Goal: Use online tool/utility: Utilize a website feature to perform a specific function

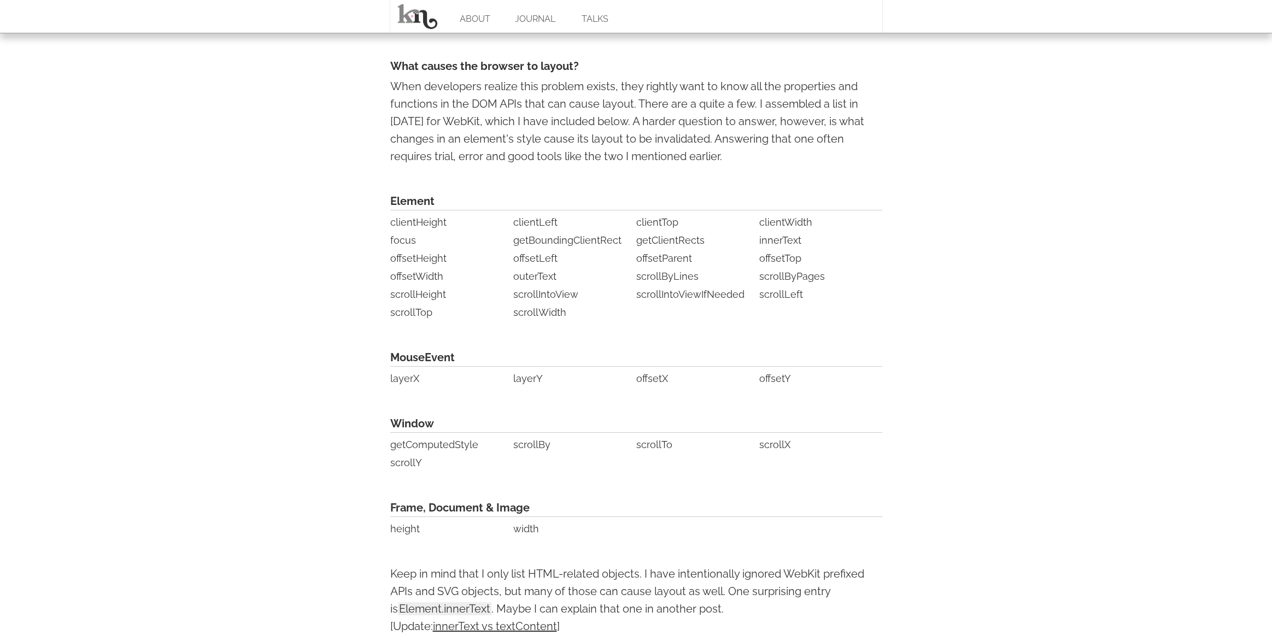
scroll to position [1914, 0]
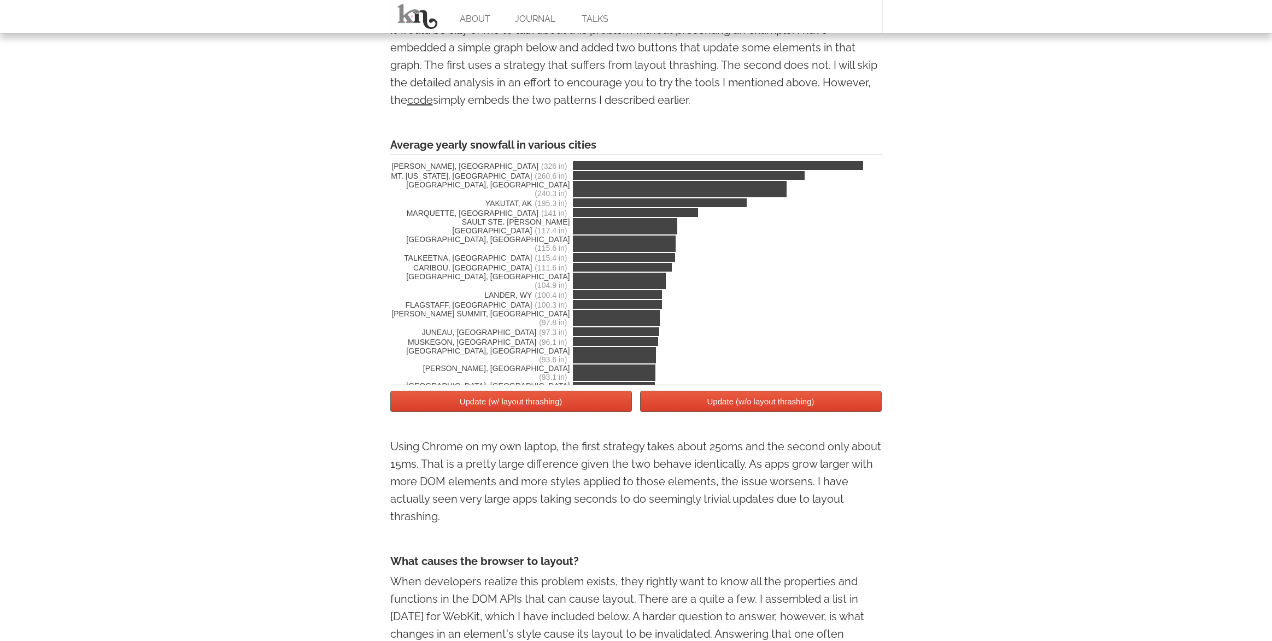
click at [552, 402] on button "Update (w/ layout thrashing)" at bounding box center [511, 401] width 242 height 21
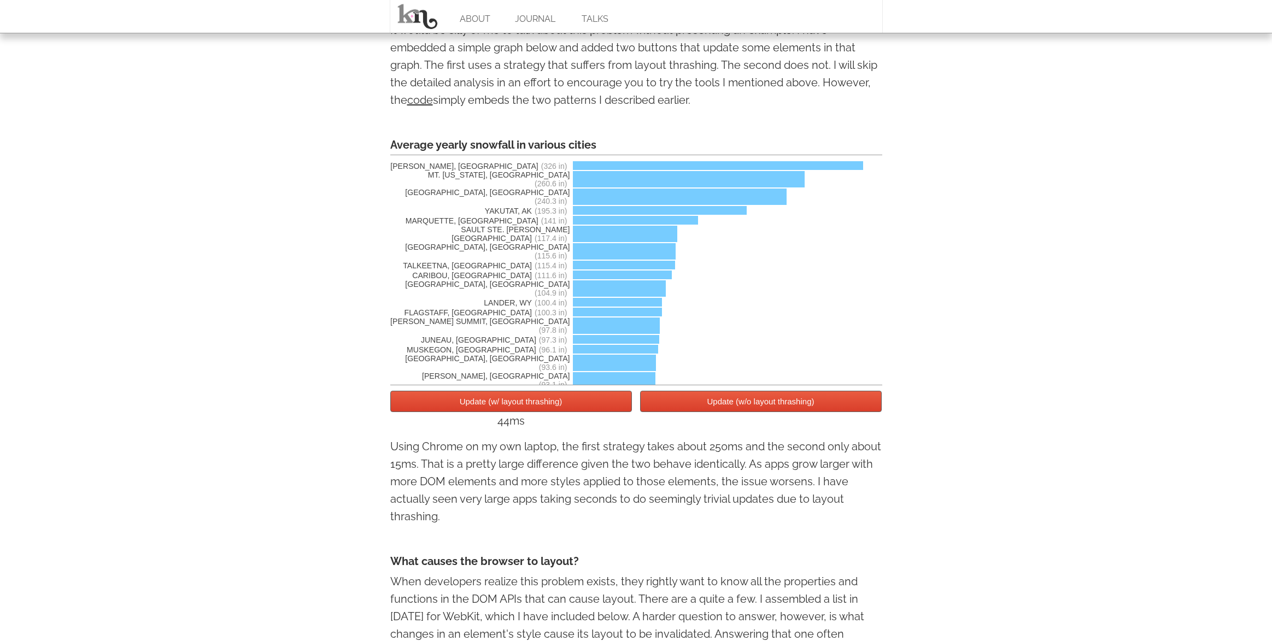
click at [552, 402] on button "Update (w/ layout thrashing)" at bounding box center [511, 401] width 242 height 21
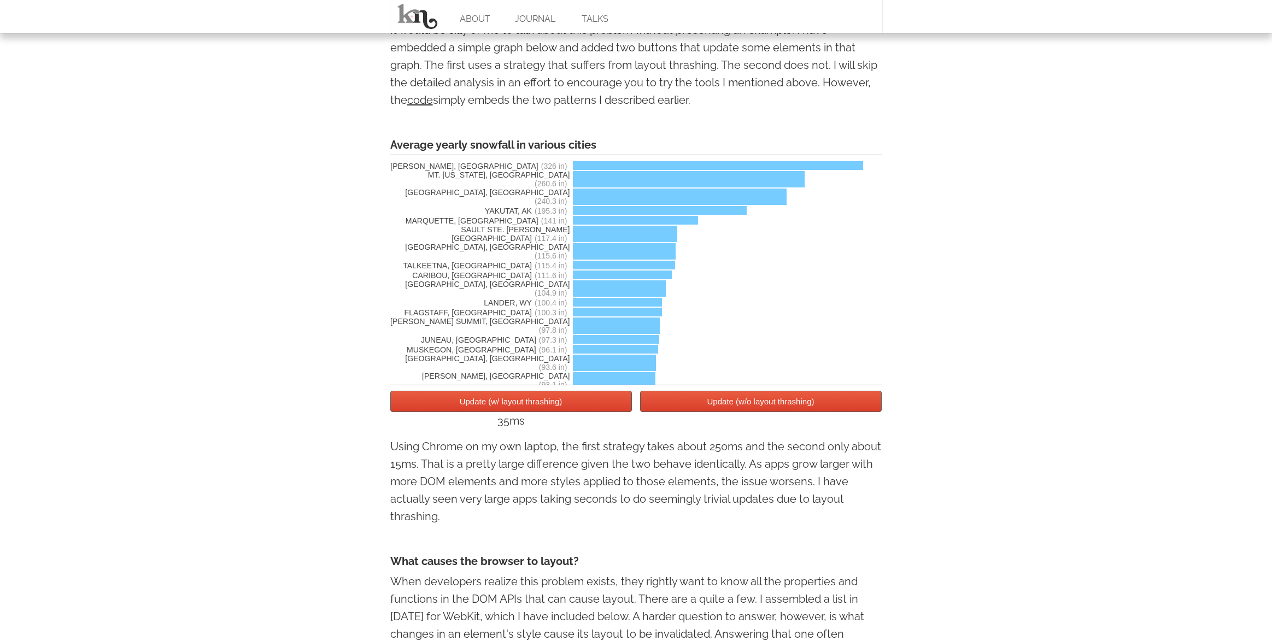
click at [552, 402] on button "Update (w/ layout thrashing)" at bounding box center [511, 401] width 242 height 21
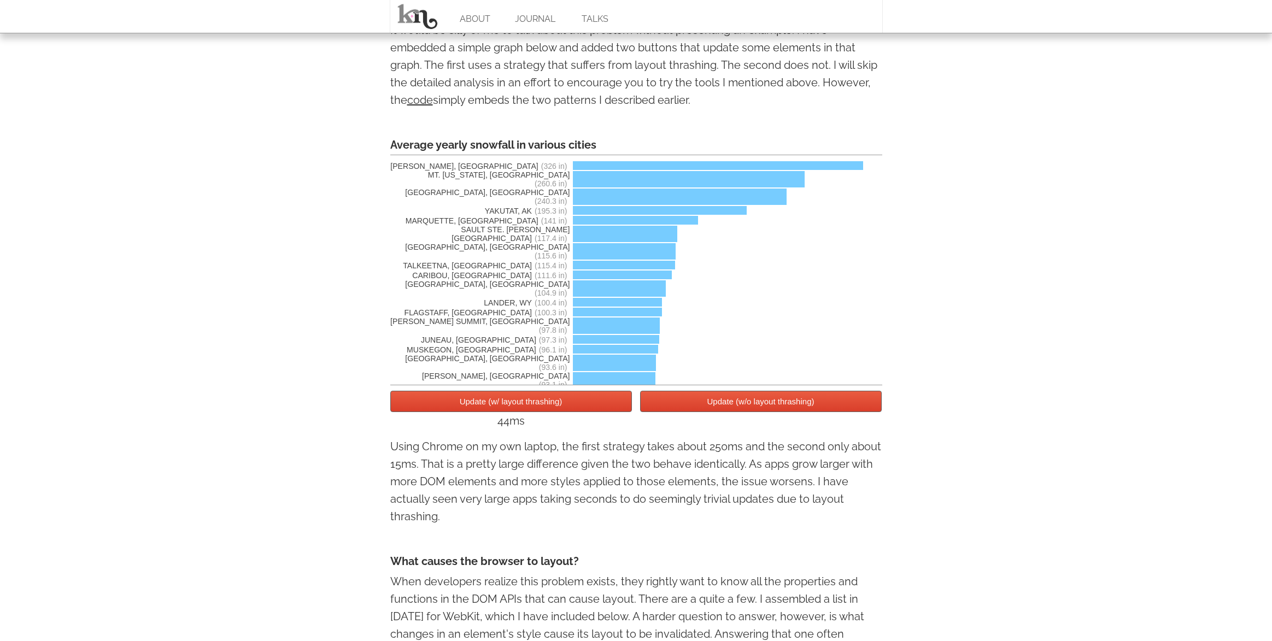
click at [552, 402] on button "Update (w/ layout thrashing)" at bounding box center [511, 401] width 242 height 21
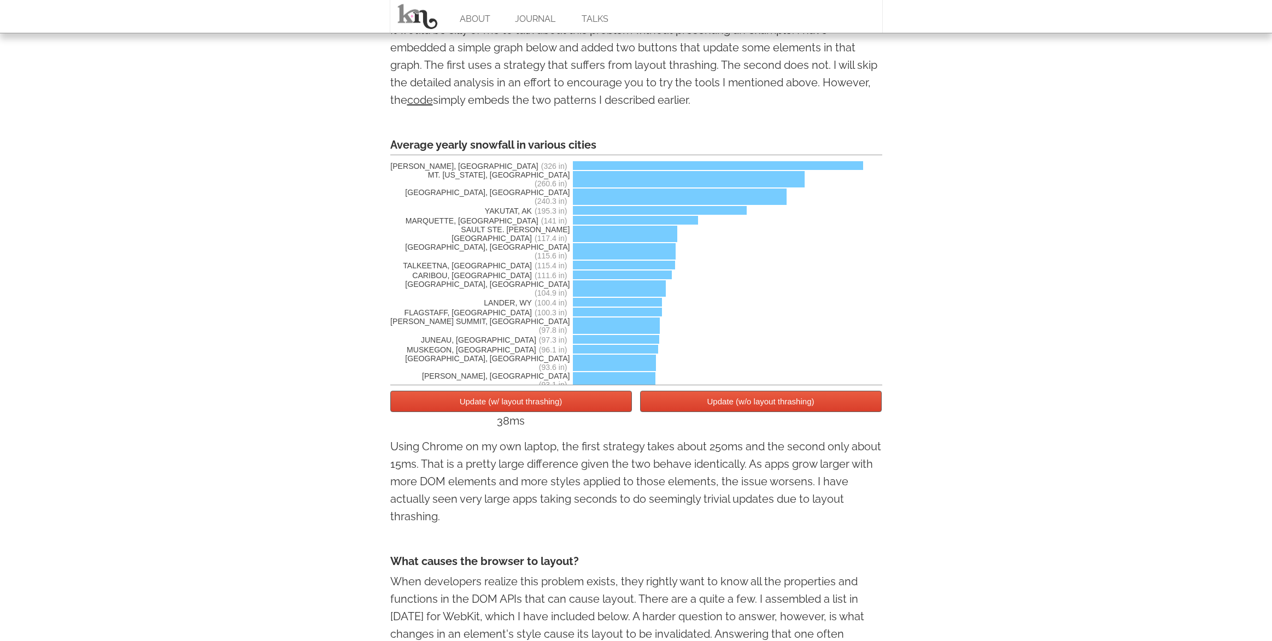
click at [552, 402] on button "Update (w/ layout thrashing)" at bounding box center [511, 401] width 242 height 21
click at [758, 399] on button "Update (w/o layout thrashing)" at bounding box center [761, 401] width 242 height 21
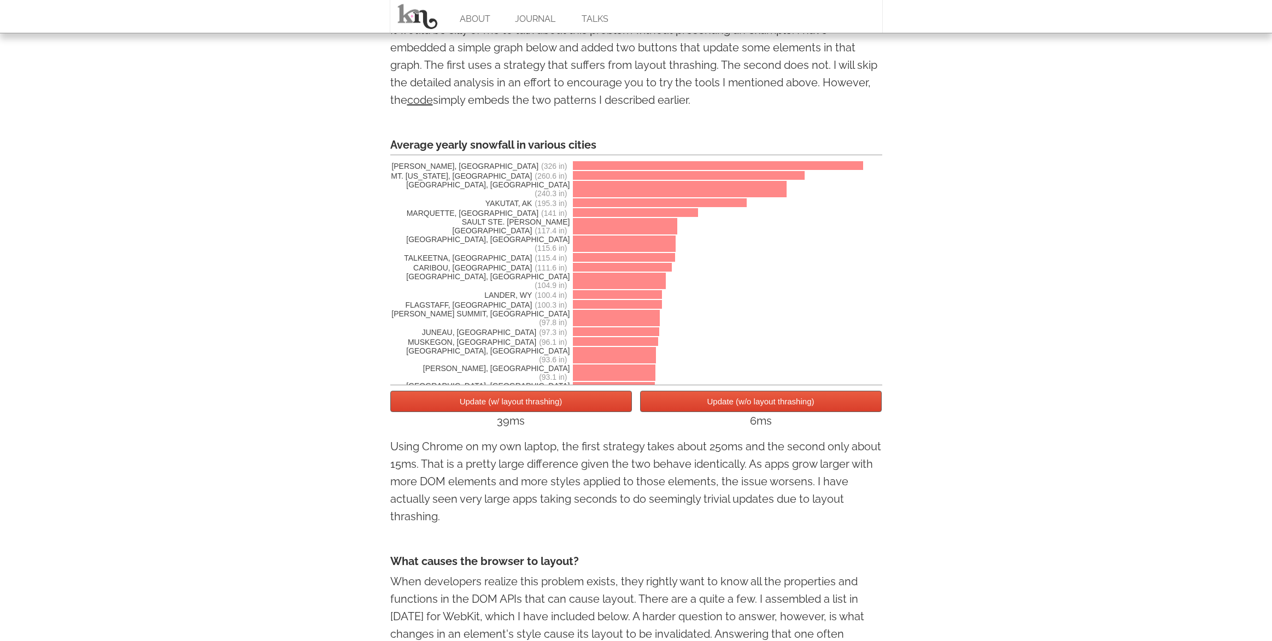
click at [758, 399] on button "Update (w/o layout thrashing)" at bounding box center [761, 401] width 242 height 21
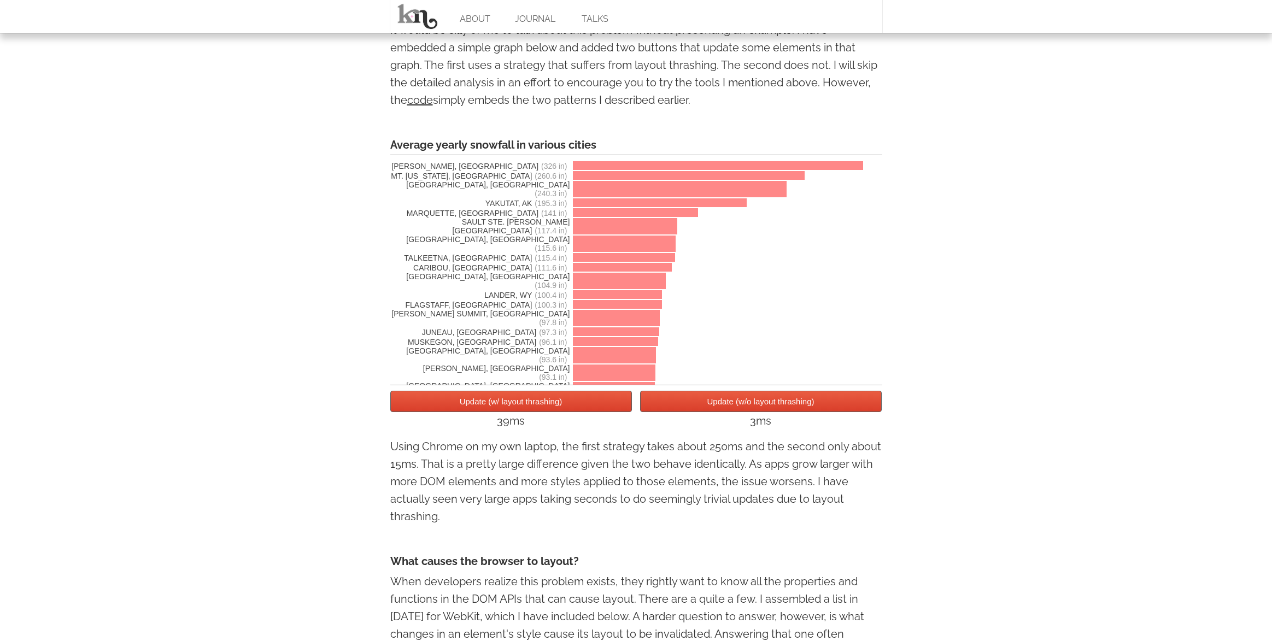
click at [758, 399] on button "Update (w/o layout thrashing)" at bounding box center [761, 401] width 242 height 21
click at [582, 398] on button "Update (w/ layout thrashing)" at bounding box center [511, 401] width 242 height 21
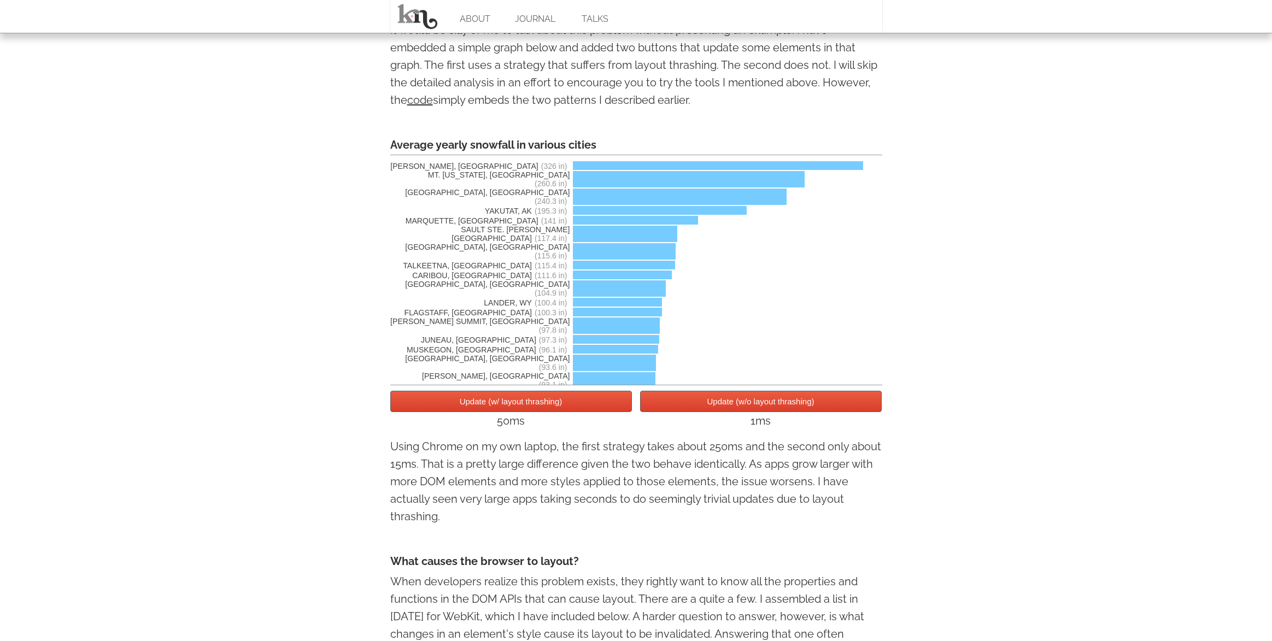
click at [608, 400] on button "Update (w/ layout thrashing)" at bounding box center [511, 401] width 242 height 21
click at [609, 400] on button "Update (w/ layout thrashing)" at bounding box center [511, 401] width 242 height 21
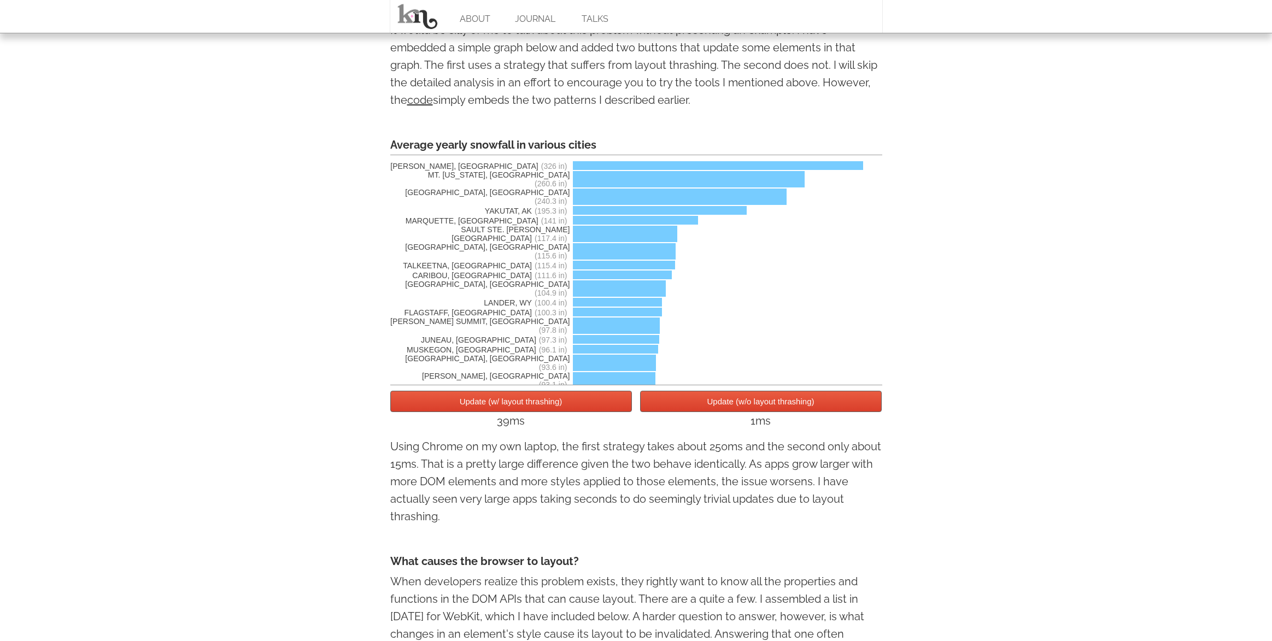
click at [609, 400] on button "Update (w/ layout thrashing)" at bounding box center [511, 401] width 242 height 21
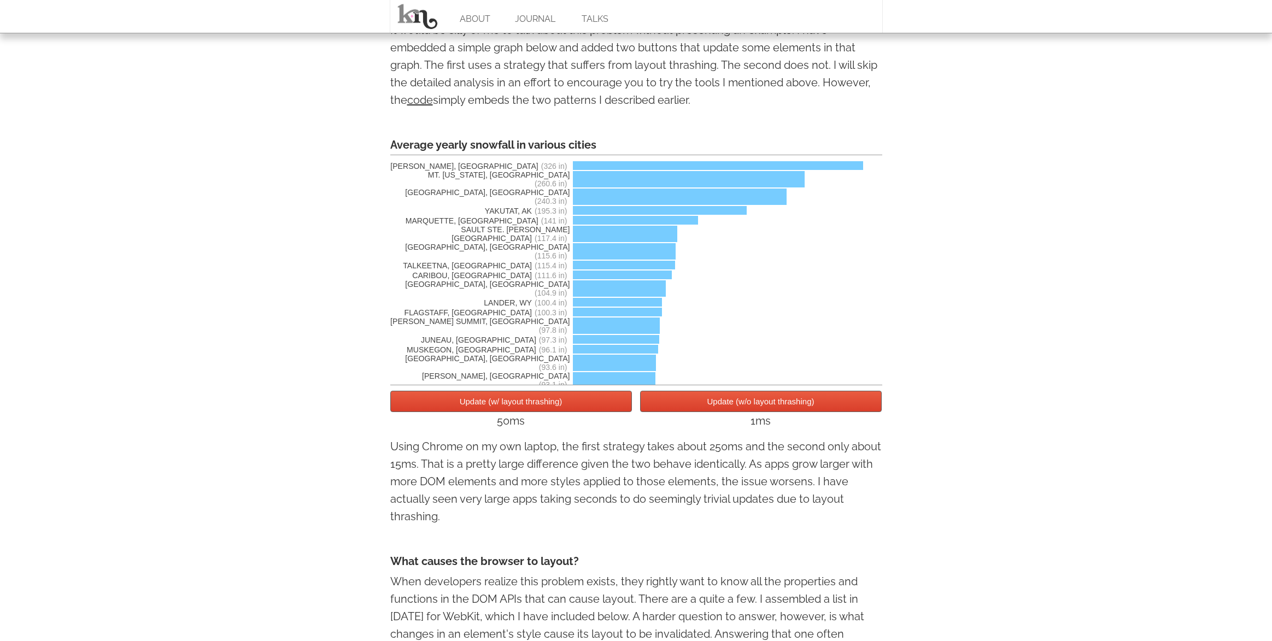
click at [609, 400] on button "Update (w/ layout thrashing)" at bounding box center [511, 401] width 242 height 21
click at [668, 402] on button "Update (w/o layout thrashing)" at bounding box center [761, 401] width 242 height 21
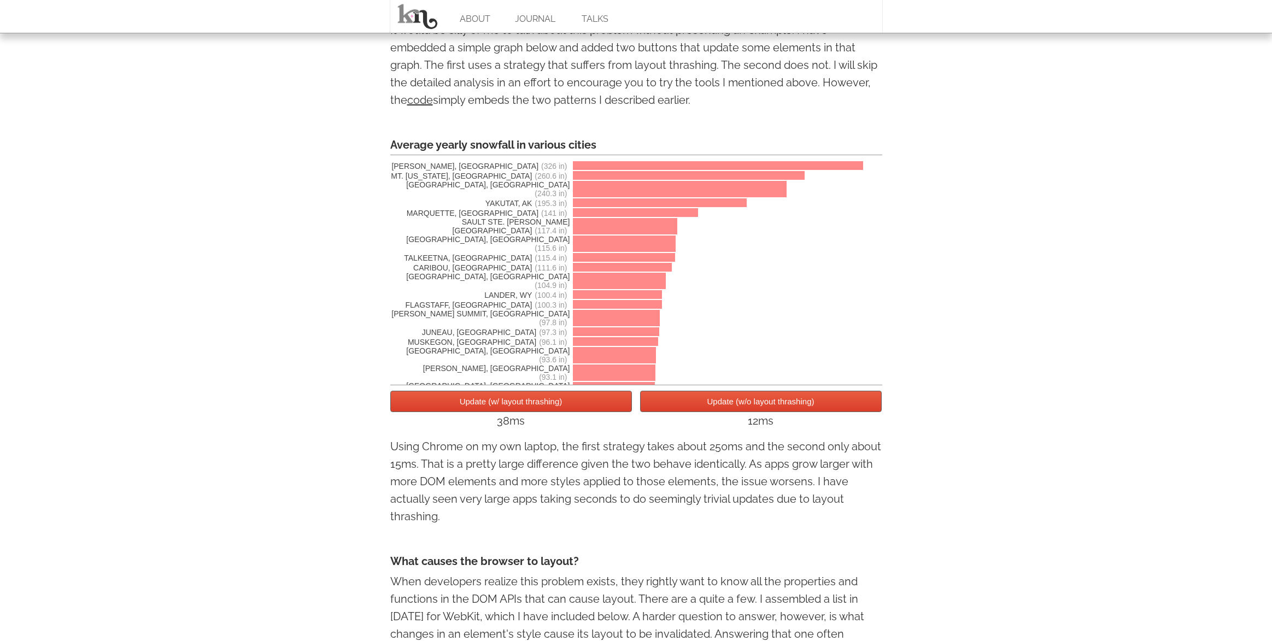
click at [668, 402] on button "Update (w/o layout thrashing)" at bounding box center [761, 401] width 242 height 21
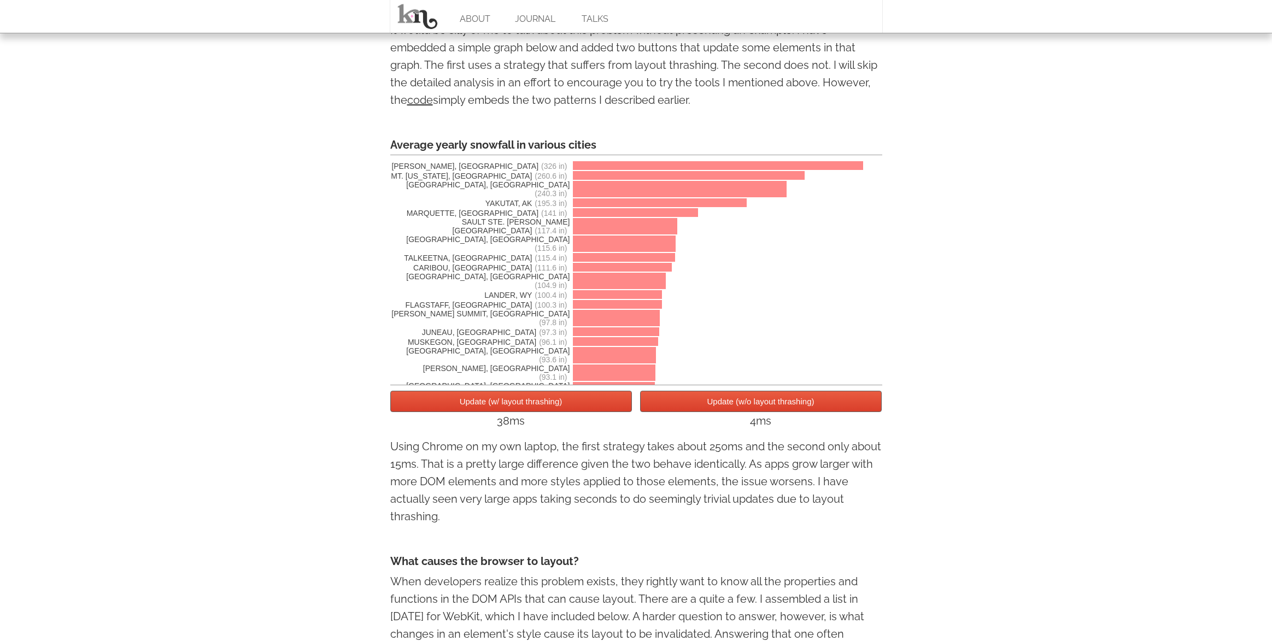
click at [668, 402] on button "Update (w/o layout thrashing)" at bounding box center [761, 401] width 242 height 21
click at [582, 411] on button "Update (w/ layout thrashing)" at bounding box center [511, 401] width 242 height 21
click at [583, 411] on button "Update (w/ layout thrashing)" at bounding box center [511, 401] width 242 height 21
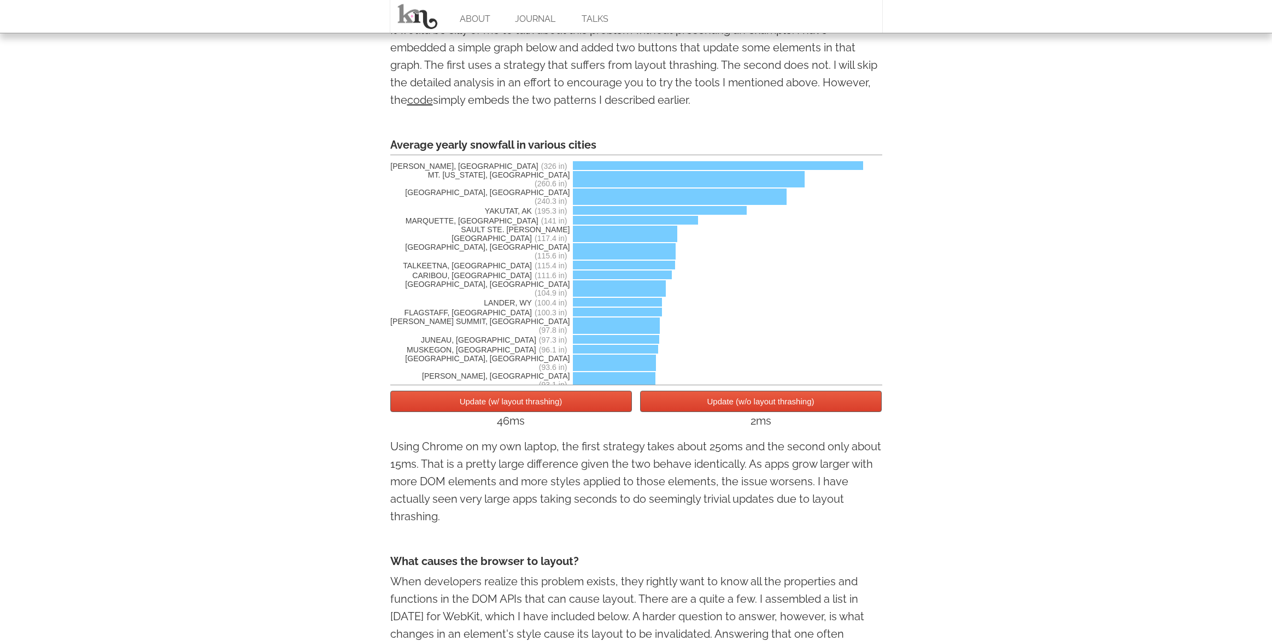
click at [584, 411] on button "Update (w/ layout thrashing)" at bounding box center [511, 401] width 242 height 21
click at [585, 411] on button "Update (w/ layout thrashing)" at bounding box center [511, 401] width 242 height 21
click at [587, 411] on button "Update (w/ layout thrashing)" at bounding box center [511, 401] width 242 height 21
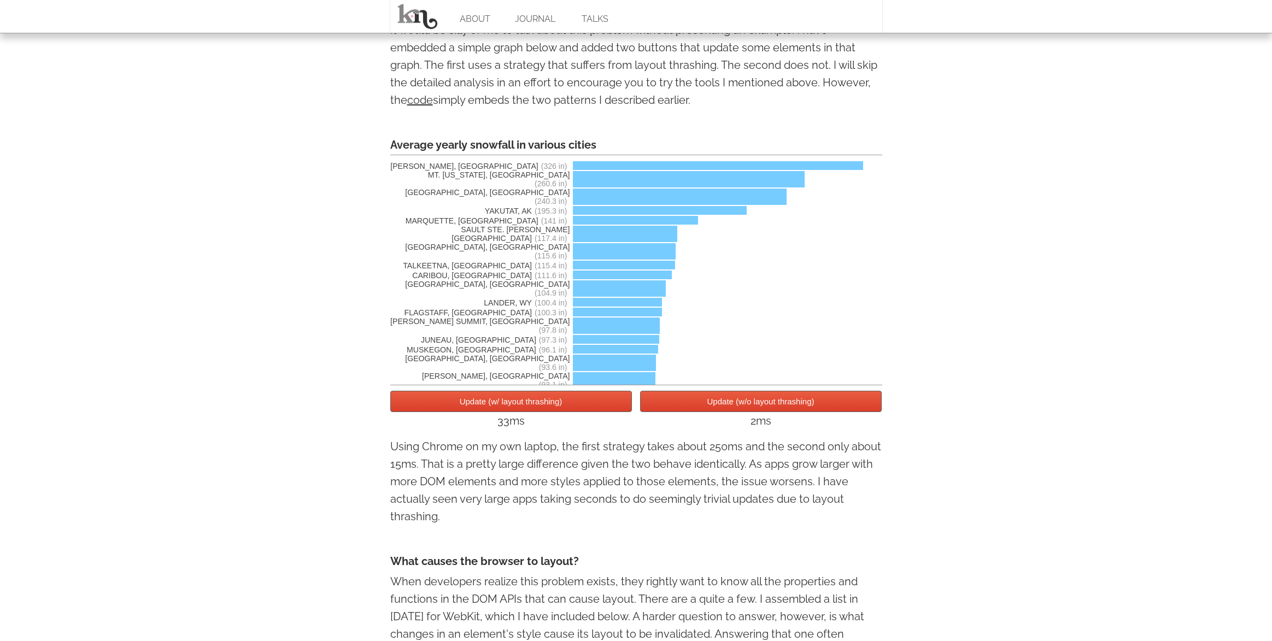
click at [587, 411] on button "Update (w/ layout thrashing)" at bounding box center [511, 401] width 242 height 21
click at [589, 409] on button "Update (w/ layout thrashing)" at bounding box center [511, 401] width 242 height 21
click at [592, 407] on button "Update (w/ layout thrashing)" at bounding box center [511, 401] width 242 height 21
click at [593, 407] on button "Update (w/ layout thrashing)" at bounding box center [511, 401] width 242 height 21
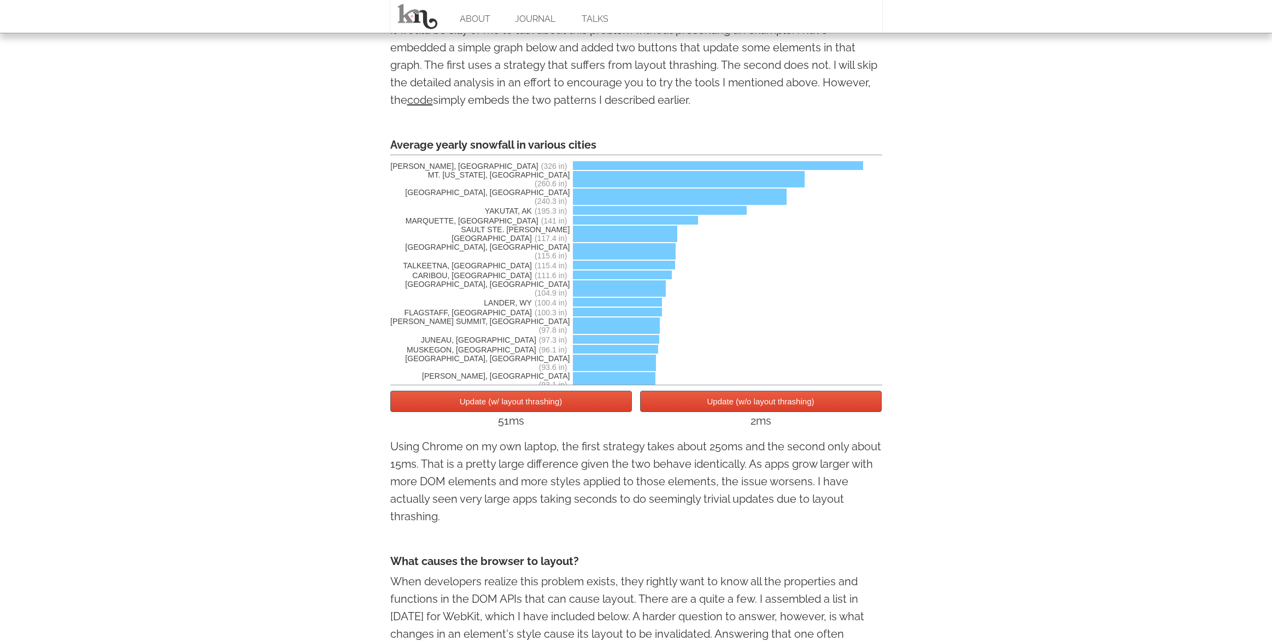
click at [594, 405] on button "Update (w/ layout thrashing)" at bounding box center [511, 401] width 242 height 21
click at [595, 404] on button "Update (w/ layout thrashing)" at bounding box center [511, 401] width 242 height 21
click at [595, 403] on button "Update (w/ layout thrashing)" at bounding box center [511, 401] width 242 height 21
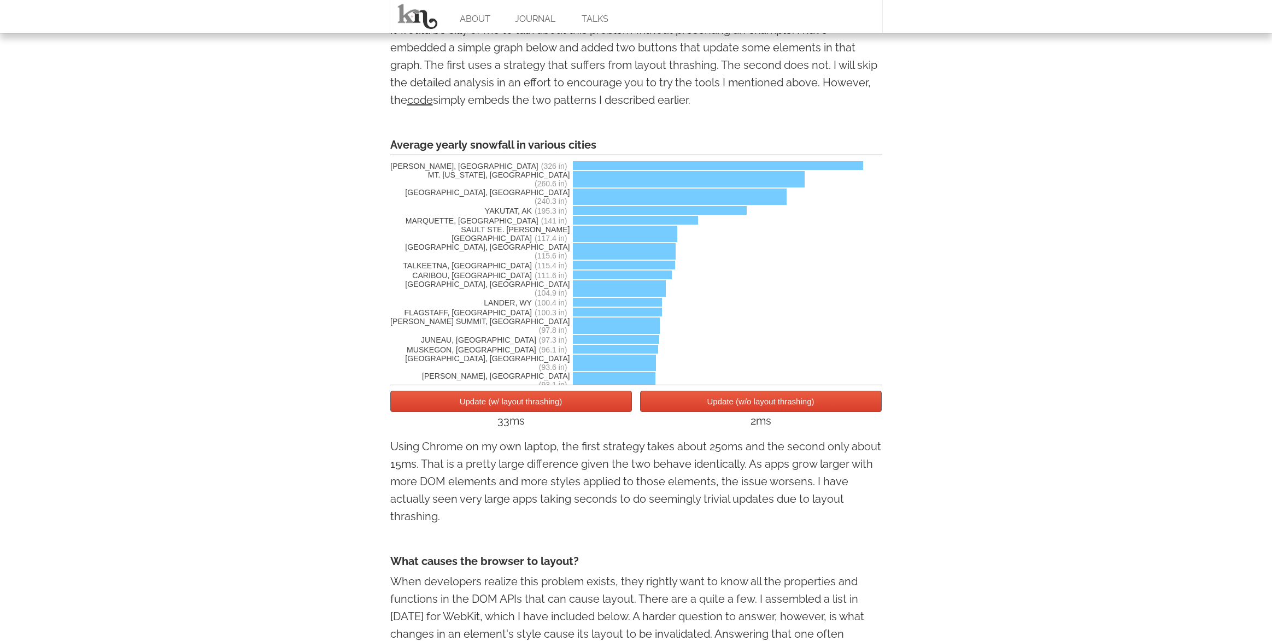
click at [595, 403] on button "Update (w/ layout thrashing)" at bounding box center [511, 401] width 242 height 21
